Goal: Check status: Check status

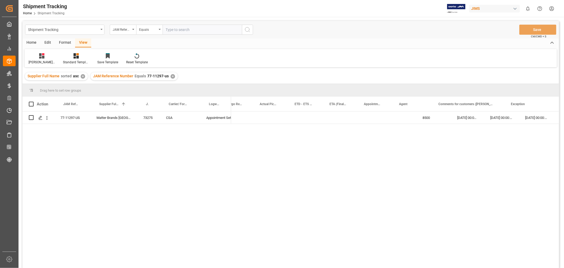
scroll to position [0, 231]
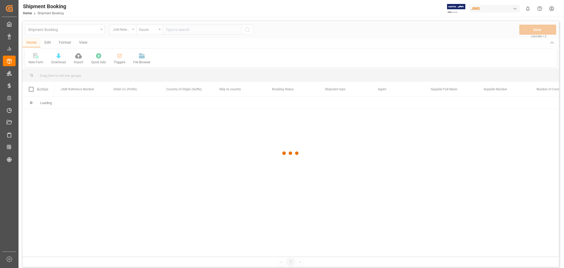
click at [195, 29] on div at bounding box center [290, 153] width 537 height 264
click at [192, 31] on div at bounding box center [290, 153] width 537 height 264
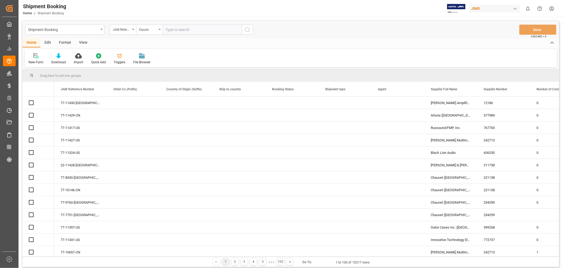
click at [188, 30] on input "text" at bounding box center [202, 30] width 79 height 10
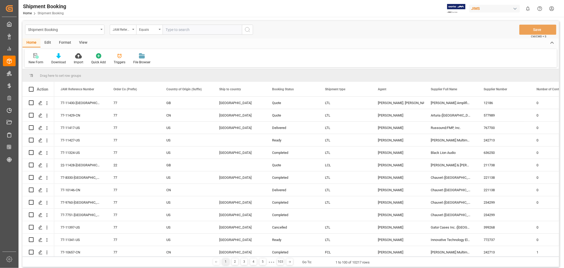
paste input "77-11166-CN"
type input "77-11166-CN"
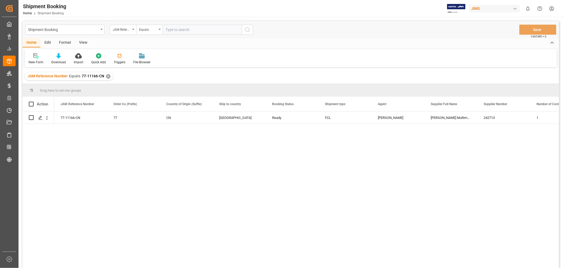
click at [80, 42] on div "View" at bounding box center [83, 42] width 16 height 9
click at [32, 54] on icon at bounding box center [33, 55] width 5 height 5
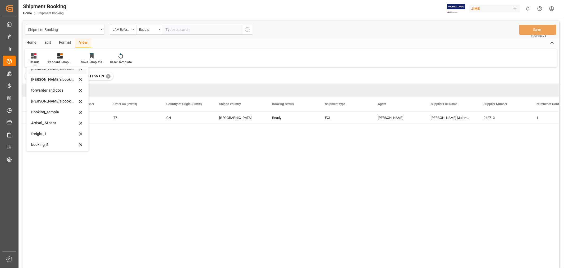
scroll to position [51, 0]
click at [48, 142] on div "booking_5" at bounding box center [54, 144] width 46 height 6
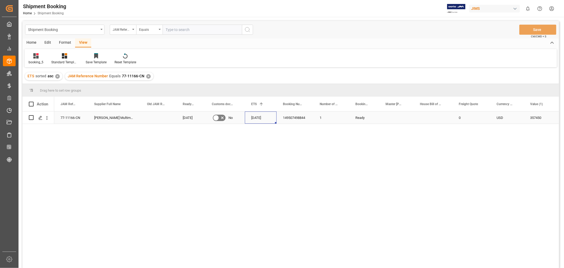
click at [256, 119] on div "[DATE]" at bounding box center [261, 117] width 32 height 12
click at [255, 117] on div "[DATE]" at bounding box center [261, 117] width 32 height 12
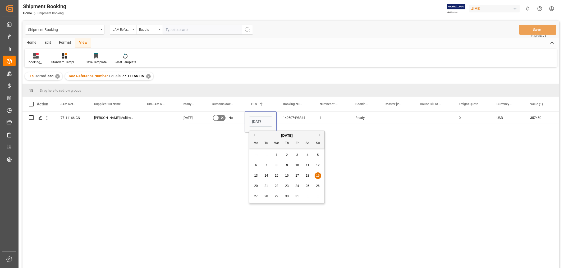
click at [318, 186] on span "26" at bounding box center [317, 186] width 3 height 4
type input "[DATE]"
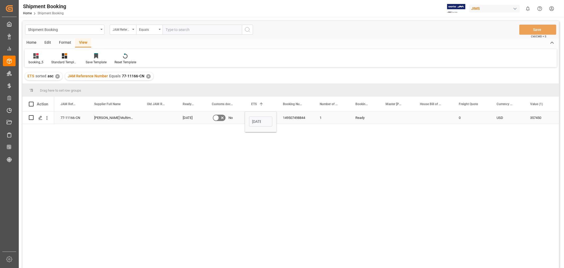
click at [295, 120] on div "149507498844" at bounding box center [295, 117] width 37 height 12
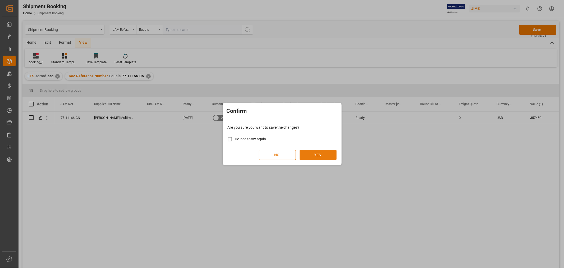
click at [318, 153] on button "YES" at bounding box center [318, 155] width 37 height 10
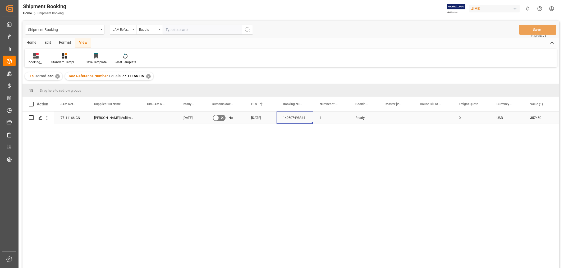
click at [77, 117] on div "77-11166-CN" at bounding box center [71, 117] width 34 height 12
click at [147, 74] on div "✕" at bounding box center [148, 76] width 4 height 4
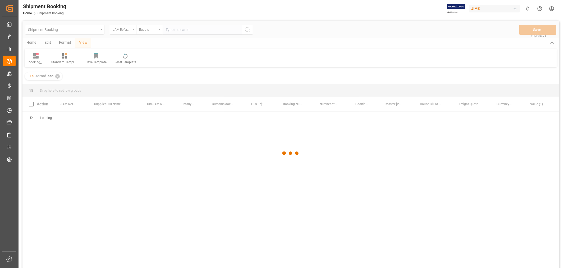
click at [175, 30] on div at bounding box center [290, 153] width 537 height 264
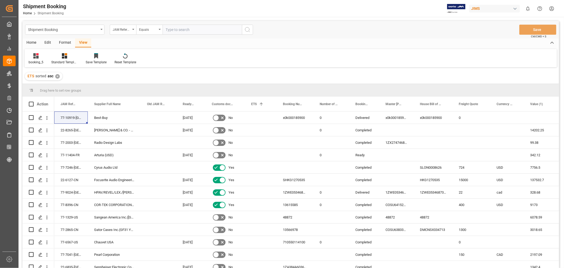
click at [174, 29] on input "text" at bounding box center [202, 30] width 79 height 10
paste input "77-11303-CN"
type input "77-11303-CN"
click at [247, 30] on icon "search button" at bounding box center [247, 29] width 6 height 6
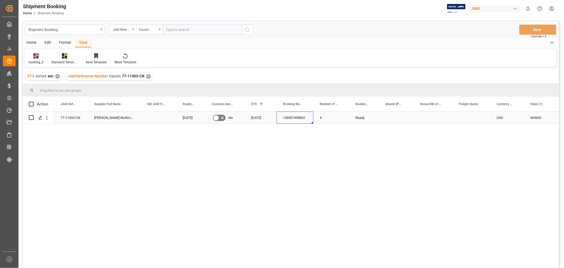
click at [305, 118] on div "149507498852" at bounding box center [295, 117] width 37 height 12
click at [65, 117] on div "77-11303-CN" at bounding box center [71, 117] width 34 height 12
click at [372, 171] on div "77-11303-CN [PERSON_NAME] Multimedia [GEOGRAPHIC_DATA] [DATE] No [DATE] 1495074…" at bounding box center [306, 191] width 505 height 160
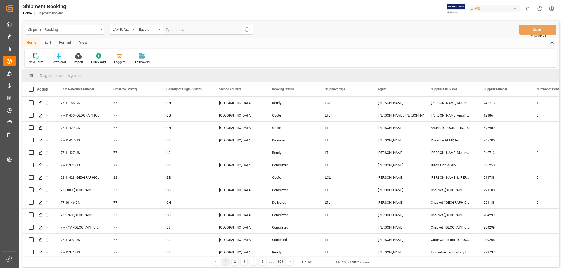
click at [100, 30] on div "Shipment Booking" at bounding box center [64, 30] width 79 height 10
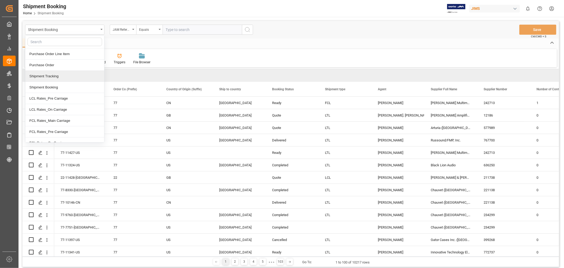
click at [64, 77] on div "Shipment Tracking" at bounding box center [64, 76] width 79 height 11
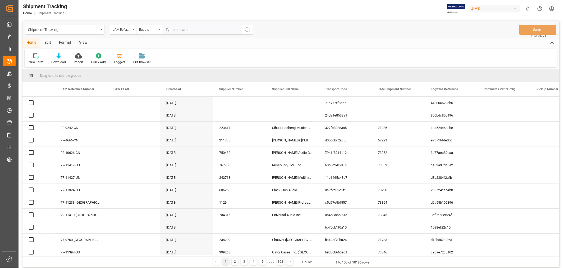
click at [177, 30] on input "text" at bounding box center [202, 30] width 79 height 10
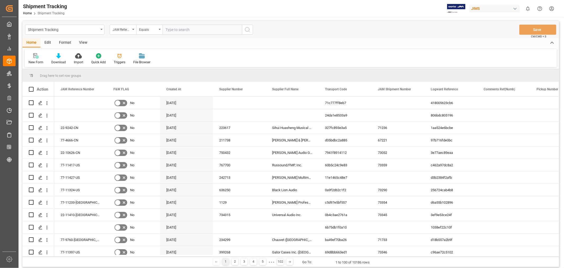
paste input "149507498844"
type input "149507498844"
click at [174, 31] on input "text" at bounding box center [202, 30] width 79 height 10
paste input "77-11166-CN"
type input "77-11166-CN"
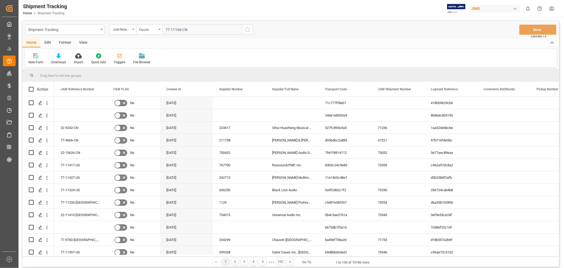
click at [250, 30] on icon "search button" at bounding box center [247, 29] width 6 height 6
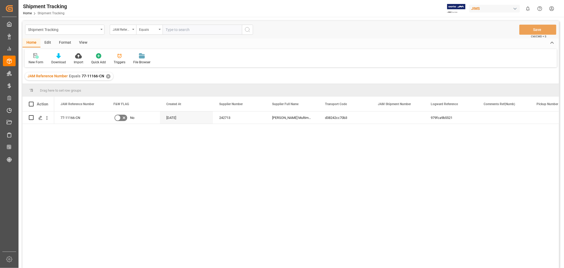
click at [85, 41] on div "View" at bounding box center [83, 42] width 16 height 9
click at [34, 63] on div "Default" at bounding box center [34, 62] width 10 height 5
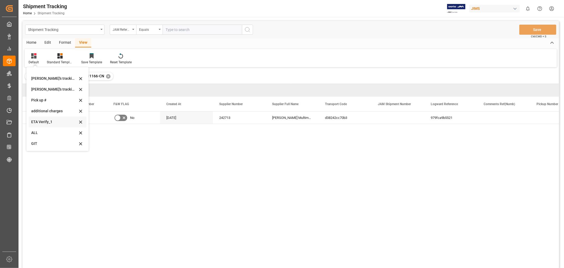
scroll to position [86, 0]
click at [60, 120] on div "Huixin's tracking all_sample" at bounding box center [54, 119] width 46 height 6
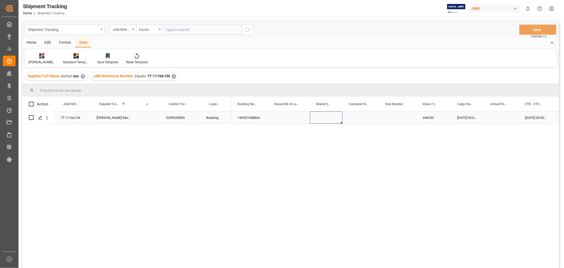
click at [341, 122] on div "Press SPACE to select this row." at bounding box center [326, 117] width 33 height 12
click at [307, 123] on div "Press SPACE to select this row." at bounding box center [289, 117] width 42 height 12
click at [530, 115] on div "19-10-2025 00:00:00" at bounding box center [536, 117] width 35 height 12
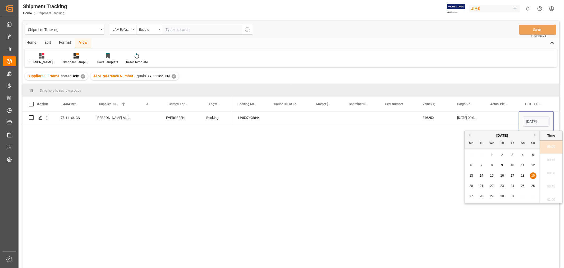
click at [533, 184] on div "26" at bounding box center [533, 186] width 7 height 6
type input "26-10-2025 00:00"
click at [500, 115] on div "Press SPACE to select this row." at bounding box center [501, 117] width 35 height 12
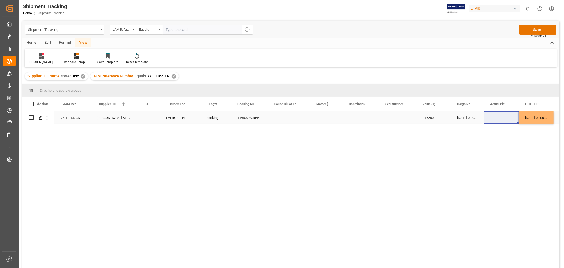
click at [532, 117] on div "26-10-2025 00:00:00" at bounding box center [536, 117] width 35 height 12
click at [536, 120] on div "02-12-2025 00:00:00" at bounding box center [540, 117] width 34 height 12
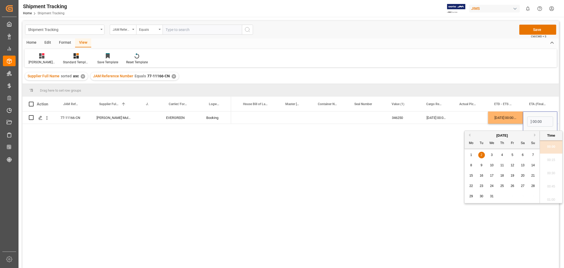
scroll to position [0, 0]
click at [512, 155] on span "5" at bounding box center [513, 155] width 2 height 4
click at [470, 166] on span "8" at bounding box center [471, 165] width 2 height 4
type input "08-12-2025 00:00"
click at [477, 116] on div "Press SPACE to select this row." at bounding box center [470, 117] width 35 height 12
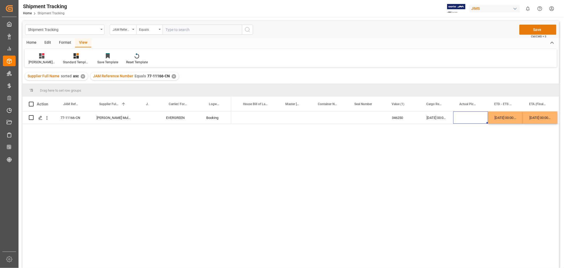
click at [531, 26] on button "Save" at bounding box center [537, 30] width 37 height 10
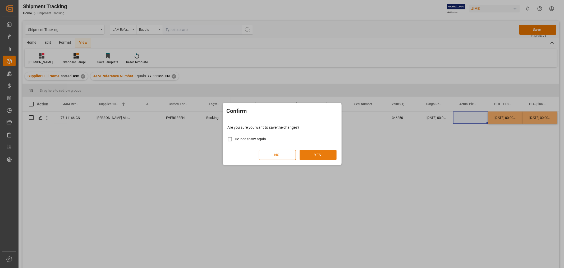
click at [323, 158] on button "YES" at bounding box center [318, 155] width 37 height 10
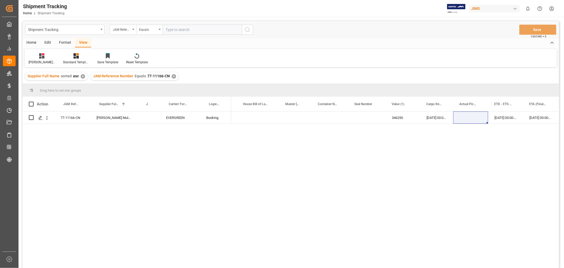
click at [172, 75] on div "✕" at bounding box center [174, 76] width 4 height 4
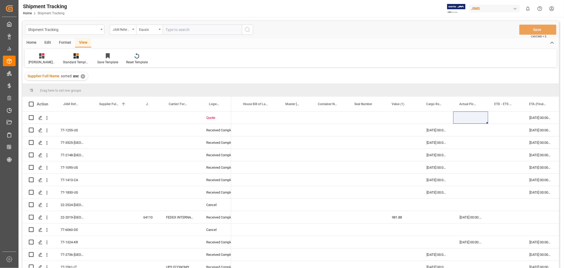
click at [171, 31] on input "text" at bounding box center [202, 30] width 79 height 10
click at [179, 33] on input "text" at bounding box center [202, 30] width 79 height 10
paste input "77-11303-CN"
type input "77-11303-CN"
click at [248, 29] on icon "search button" at bounding box center [247, 29] width 6 height 6
